Goal: Task Accomplishment & Management: Use online tool/utility

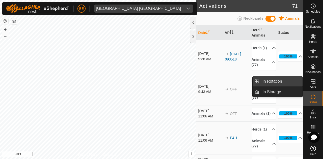
click at [285, 82] on link "In Rotation" at bounding box center [280, 81] width 43 height 10
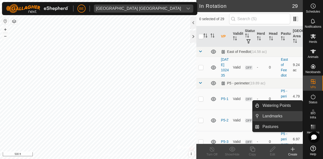
click at [269, 116] on link "Landmarks" at bounding box center [280, 116] width 43 height 10
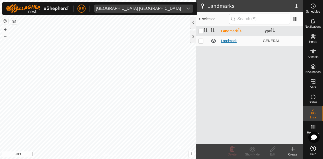
click at [233, 41] on link "Landmark" at bounding box center [229, 41] width 16 height 4
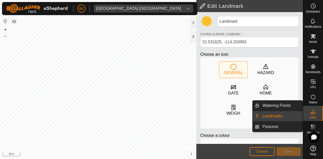
click at [279, 106] on link "Watering Points" at bounding box center [280, 106] width 43 height 10
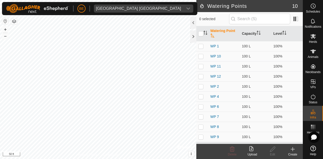
click at [291, 149] on icon at bounding box center [293, 149] width 4 height 0
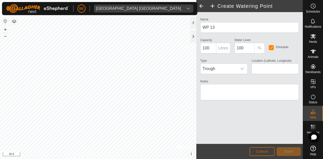
click at [256, 148] on button "Cancel" at bounding box center [261, 151] width 25 height 9
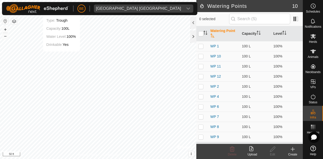
checkbox input "true"
click at [274, 152] on icon at bounding box center [272, 149] width 6 height 6
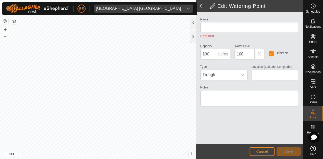
type input "WP 11"
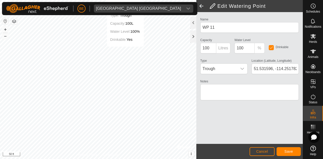
type input "51.531626, -114.250985"
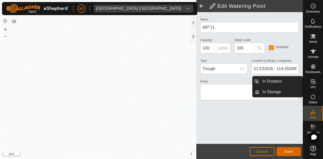
click at [290, 150] on span "Save" at bounding box center [288, 151] width 9 height 4
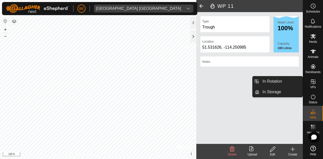
click at [274, 80] on link "In Rotation" at bounding box center [280, 81] width 43 height 10
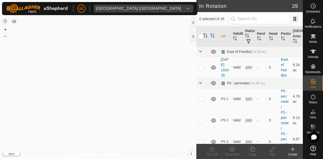
click at [294, 151] on icon at bounding box center [292, 149] width 6 height 6
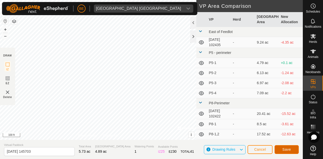
click at [283, 148] on span "Save" at bounding box center [286, 149] width 9 height 4
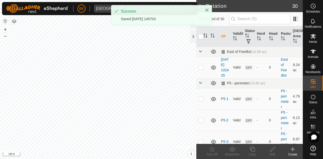
checkbox input "true"
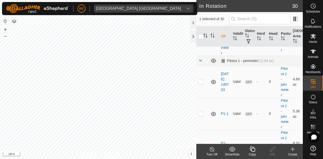
scroll to position [302, 0]
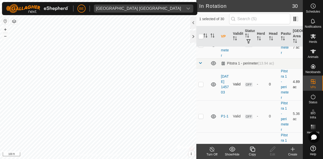
click at [201, 86] on p-checkbox at bounding box center [200, 84] width 5 height 4
checkbox input "false"
click at [199, 86] on p-checkbox at bounding box center [200, 84] width 5 height 4
checkbox input "true"
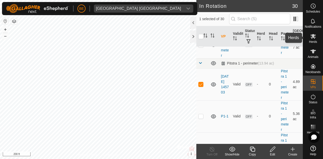
click at [310, 36] on icon at bounding box center [313, 36] width 6 height 6
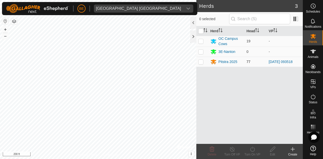
click at [201, 63] on p-checkbox at bounding box center [200, 62] width 5 height 4
checkbox input "true"
click at [253, 148] on icon at bounding box center [252, 149] width 5 height 5
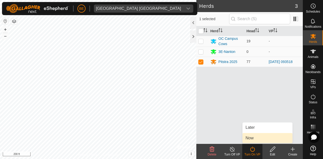
click at [263, 137] on link "Now" at bounding box center [267, 138] width 50 height 10
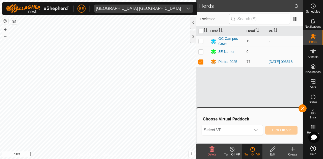
click at [253, 132] on div "dropdown trigger" at bounding box center [256, 130] width 10 height 10
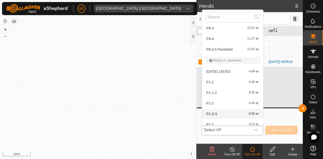
scroll to position [159, 0]
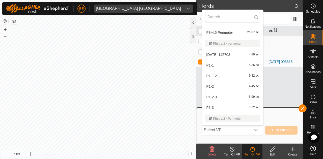
click at [235, 52] on li "[DATE] 145703 4.89 ac" at bounding box center [232, 55] width 61 height 10
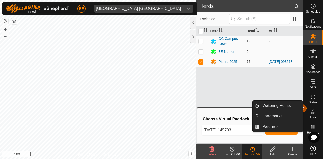
click at [303, 108] on button "button" at bounding box center [302, 108] width 8 height 8
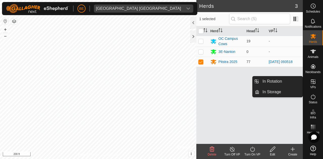
click at [312, 83] on icon at bounding box center [313, 82] width 6 height 6
click at [270, 84] on link "In Rotation" at bounding box center [280, 81] width 43 height 10
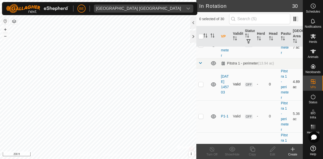
scroll to position [353, 0]
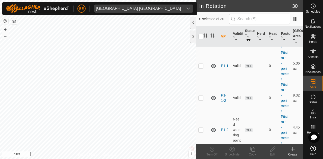
click at [201, 68] on p-checkbox at bounding box center [200, 66] width 5 height 4
checkbox input "false"
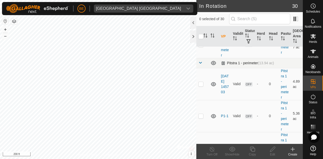
scroll to position [302, 0]
click at [200, 86] on p-checkbox at bounding box center [200, 84] width 5 height 4
checkbox input "true"
click at [313, 41] on span "Herds" at bounding box center [313, 41] width 8 height 3
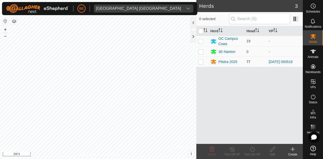
click at [199, 64] on p-checkbox at bounding box center [200, 62] width 5 height 4
checkbox input "true"
click at [250, 150] on icon at bounding box center [252, 149] width 5 height 5
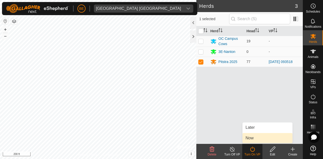
click at [257, 139] on link "Now" at bounding box center [267, 138] width 50 height 10
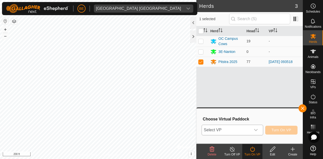
click at [253, 130] on div "dropdown trigger" at bounding box center [256, 130] width 10 height 10
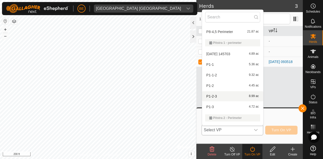
scroll to position [151, 0]
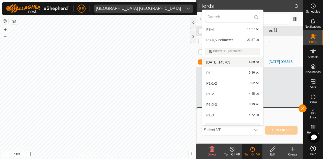
click at [240, 62] on li "[DATE] 145703 4.89 ac" at bounding box center [232, 62] width 61 height 10
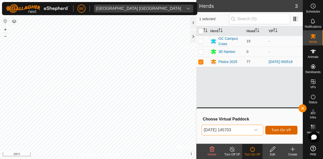
click at [282, 128] on button "Turn On VP" at bounding box center [281, 130] width 32 height 9
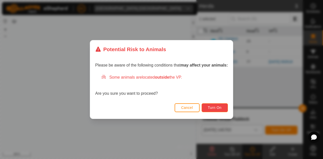
click at [218, 110] on button "Turn On" at bounding box center [214, 107] width 26 height 9
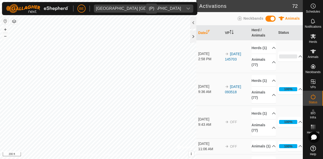
click at [125, 7] on div "[GEOGRAPHIC_DATA] [GEOGRAPHIC_DATA]" at bounding box center [138, 9] width 85 height 4
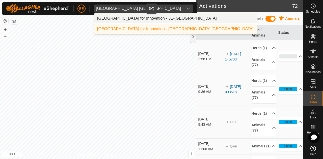
click at [126, 17] on li "[GEOGRAPHIC_DATA] for Innovation - 3E-[GEOGRAPHIC_DATA]" at bounding box center [175, 18] width 162 height 10
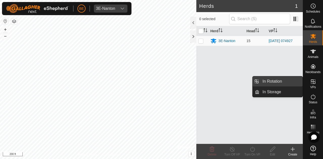
click at [284, 82] on link "In Rotation" at bounding box center [280, 81] width 43 height 10
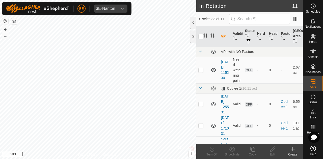
click at [292, 150] on icon at bounding box center [292, 149] width 0 height 4
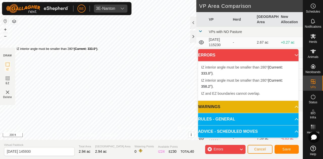
click at [17, 47] on div "IZ interior angle must be smaller than 280° (Current: 333.0°) ." at bounding box center [57, 49] width 81 height 5
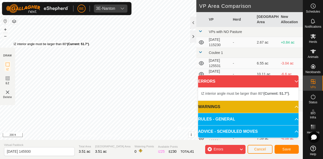
click at [14, 42] on div "IZ interior angle must be larger than 80° (Current: 51.7°) . + – ⇧ i © Mapbox ,…" at bounding box center [98, 70] width 196 height 140
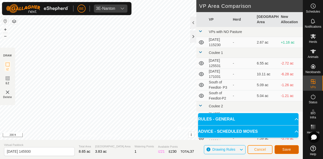
click at [287, 151] on span "Save" at bounding box center [286, 149] width 9 height 4
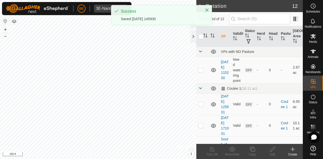
click at [294, 150] on icon at bounding box center [292, 149] width 6 height 6
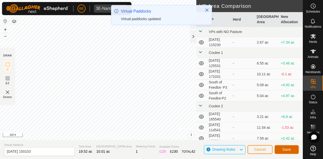
click at [285, 147] on button "Save" at bounding box center [286, 149] width 24 height 9
